Goal: Navigation & Orientation: Find specific page/section

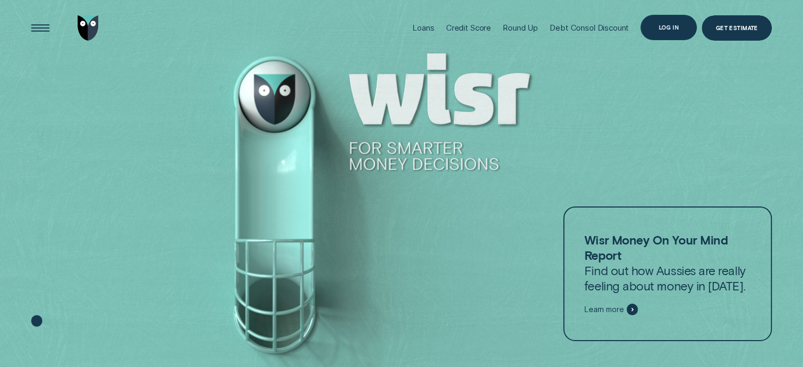
click at [676, 29] on div "Log in" at bounding box center [669, 27] width 21 height 5
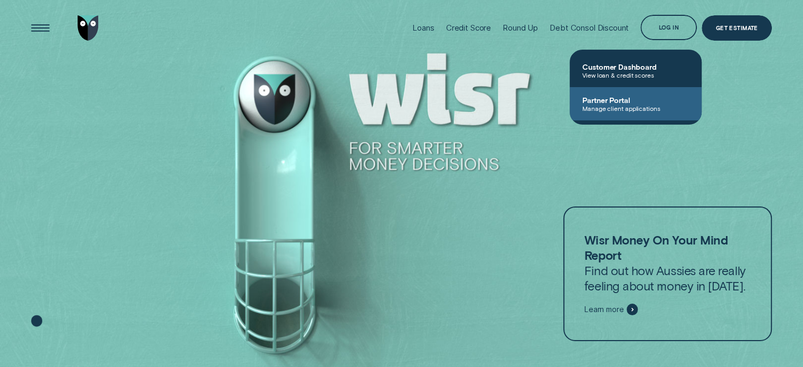
click at [628, 99] on span "Partner Portal" at bounding box center [636, 100] width 107 height 9
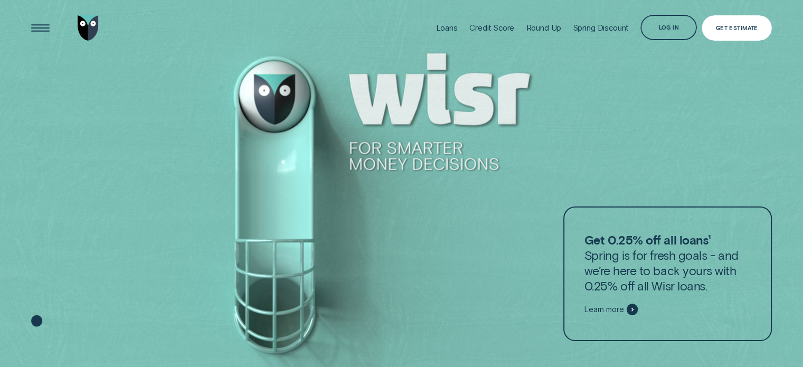
click at [764, 28] on div "Get Estimate" at bounding box center [737, 27] width 70 height 25
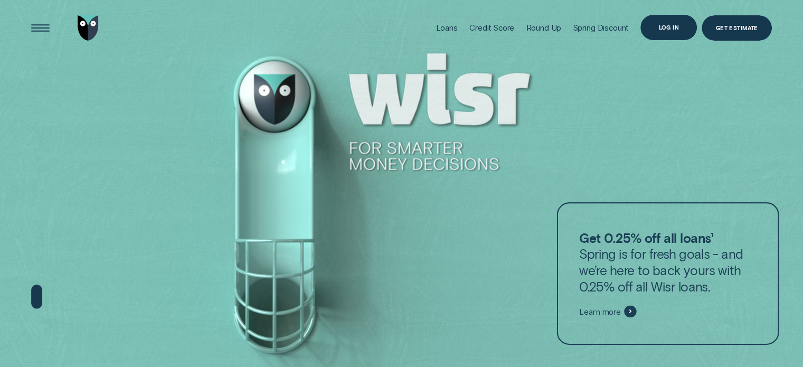
click at [681, 29] on div "Log in" at bounding box center [669, 27] width 57 height 25
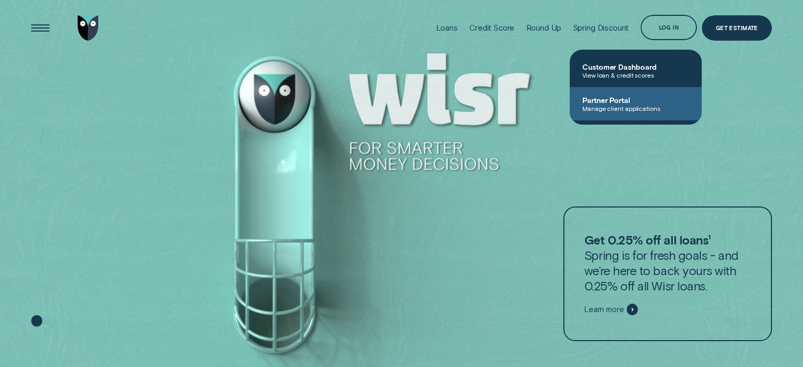
click at [598, 109] on span "Manage client applications" at bounding box center [636, 108] width 107 height 7
